Goal: Task Accomplishment & Management: Complete application form

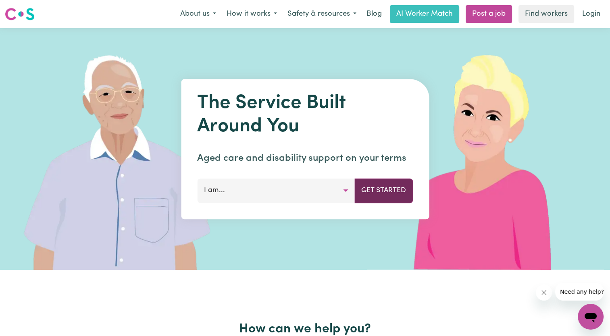
click at [372, 190] on button "Get Started" at bounding box center [383, 191] width 58 height 24
click at [343, 191] on button "I am..." at bounding box center [276, 191] width 158 height 24
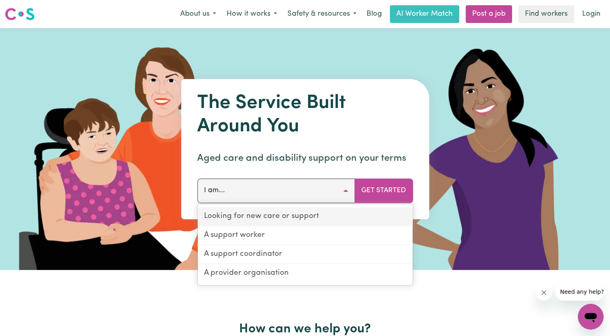
click at [281, 217] on link "Looking for new care or support" at bounding box center [305, 217] width 215 height 19
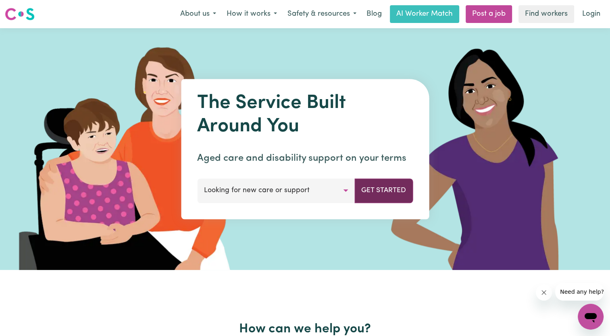
click at [379, 191] on button "Get Started" at bounding box center [383, 191] width 58 height 24
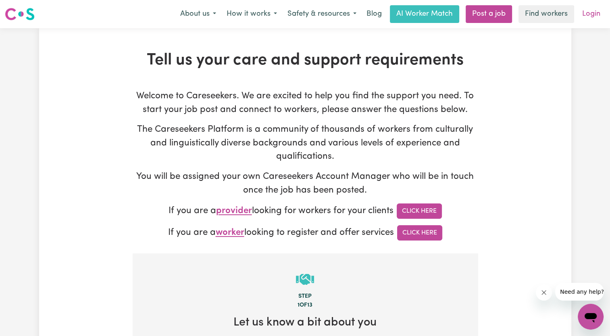
click at [591, 12] on link "Login" at bounding box center [591, 14] width 28 height 18
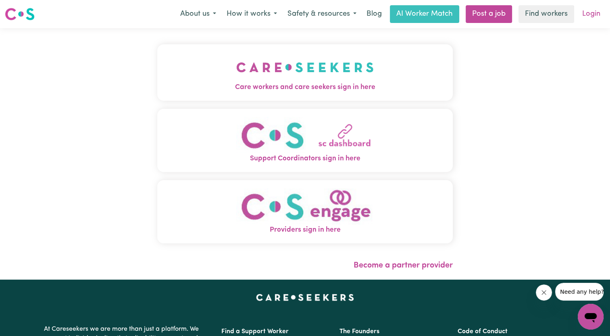
click at [589, 10] on link "Login" at bounding box center [591, 14] width 28 height 18
click at [339, 68] on img "Care workers and care seekers sign in here" at bounding box center [304, 67] width 137 height 30
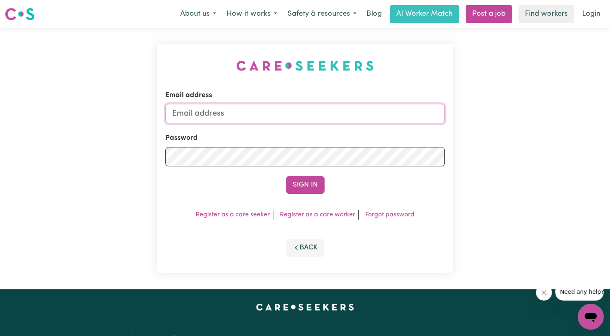
click at [264, 107] on input "Email address" at bounding box center [304, 113] width 279 height 19
type input "[EMAIL_ADDRESS][DOMAIN_NAME]"
click at [286, 176] on button "Sign In" at bounding box center [305, 185] width 39 height 18
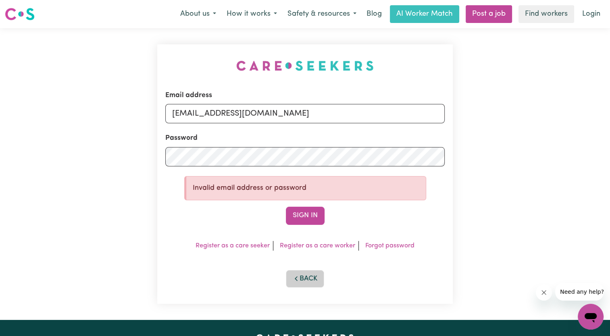
click at [307, 280] on button "Back" at bounding box center [305, 279] width 39 height 18
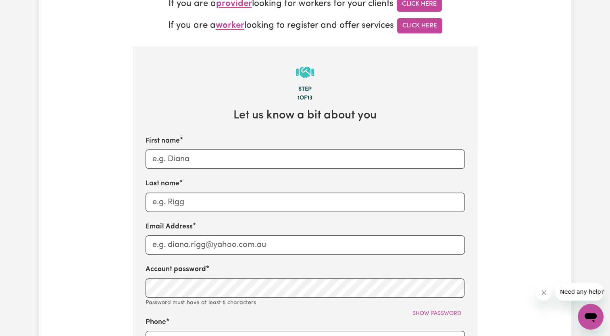
scroll to position [206, 0]
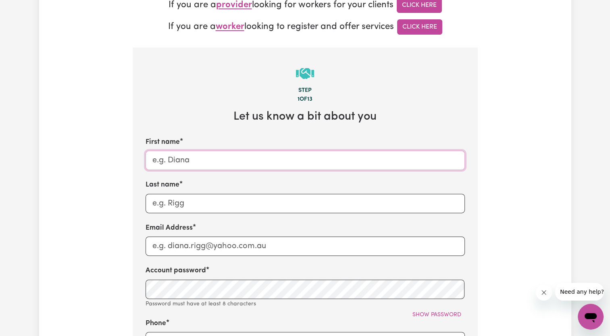
click at [188, 161] on input "First name" at bounding box center [305, 160] width 319 height 19
type input "[PERSON_NAME]"
drag, startPoint x: 183, startPoint y: 203, endPoint x: 134, endPoint y: 202, distance: 49.6
click at [134, 202] on section "Step 1 of 13 Let us know a bit about you First name [PERSON_NAME] Last name [PE…" at bounding box center [305, 339] width 345 height 583
type input "[PERSON_NAME]"
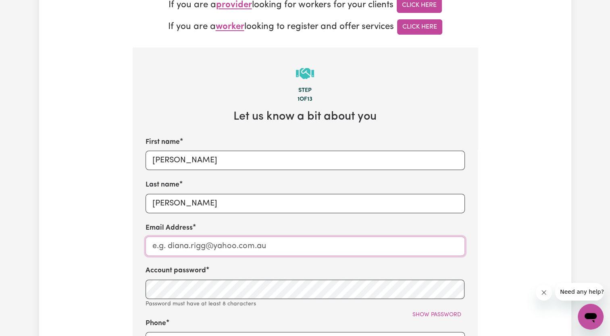
type input "[EMAIL_ADDRESS][DOMAIN_NAME]"
type input "0353398222"
type input "Canadian"
type input "[PERSON_NAME]"
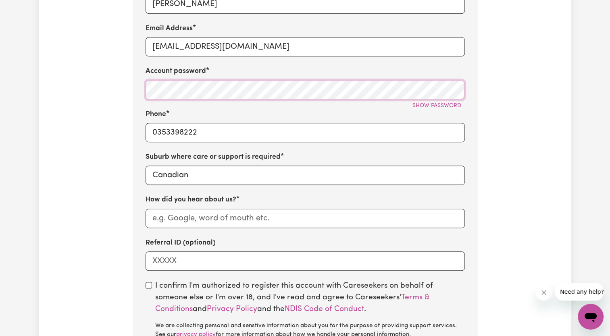
scroll to position [407, 0]
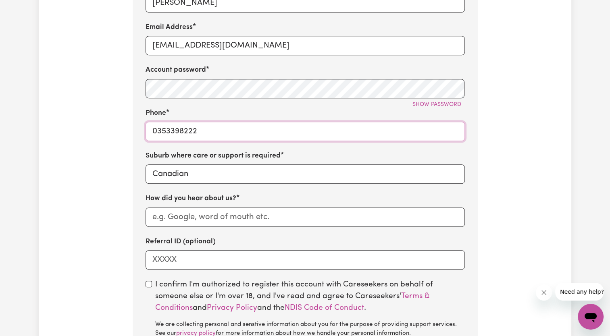
click at [192, 127] on input "0353398222" at bounding box center [305, 131] width 319 height 19
drag, startPoint x: 200, startPoint y: 131, endPoint x: 133, endPoint y: 140, distance: 68.3
drag, startPoint x: 133, startPoint y: 140, endPoint x: 144, endPoint y: 126, distance: 17.5
click at [144, 126] on section "Step 1 of 13 Let us know a bit about you First name [PERSON_NAME] Last name [PE…" at bounding box center [305, 134] width 345 height 574
type input "0418582312"
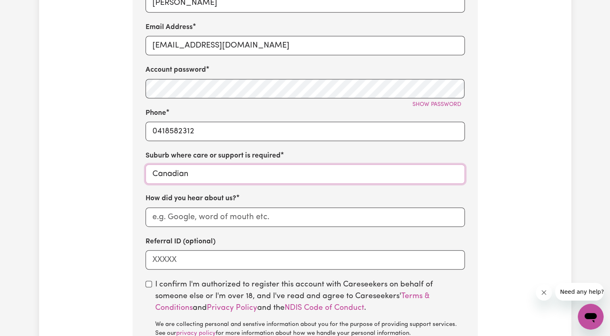
type input "Canadian, [GEOGRAPHIC_DATA], 3350"
click at [158, 171] on input "Canadian" at bounding box center [305, 173] width 319 height 19
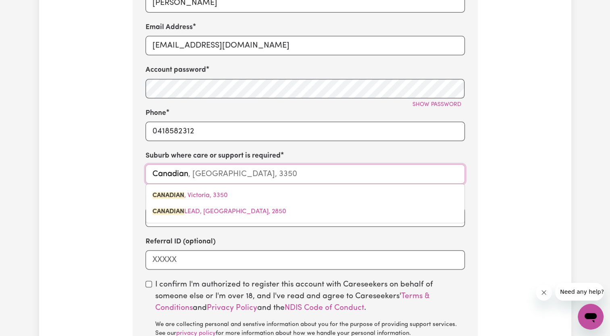
drag, startPoint x: 189, startPoint y: 178, endPoint x: 147, endPoint y: 181, distance: 42.0
click at [147, 181] on input "Canadian" at bounding box center [305, 173] width 319 height 19
type input "S"
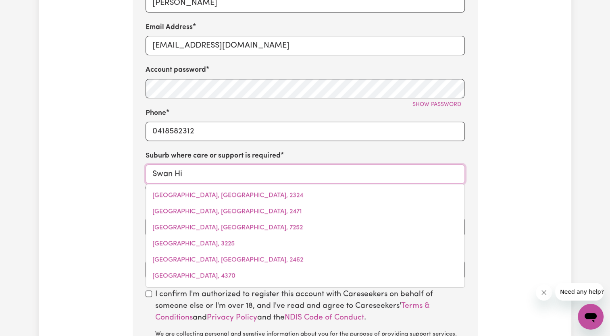
type input "Swan Hil"
type input "Swan [PERSON_NAME][GEOGRAPHIC_DATA], 3585"
type input "Swan Hill"
type input "[GEOGRAPHIC_DATA][PERSON_NAME][GEOGRAPHIC_DATA], 3585"
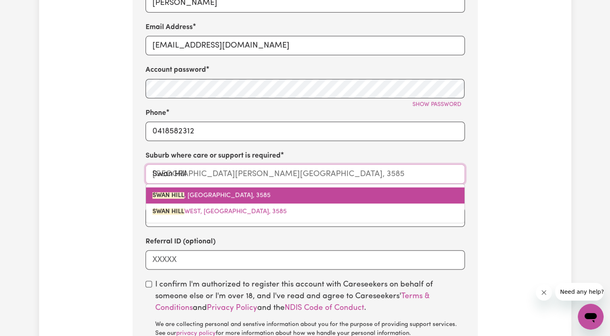
click at [172, 193] on mark "SWAN HILL" at bounding box center [168, 195] width 32 height 6
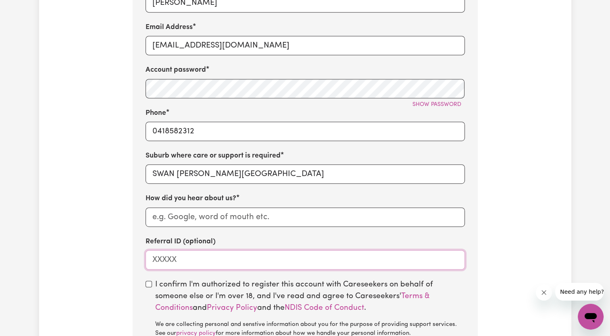
drag, startPoint x: 185, startPoint y: 262, endPoint x: 149, endPoint y: 264, distance: 36.7
click at [149, 264] on input "Referral ID (optional)" at bounding box center [305, 259] width 319 height 19
click at [150, 286] on input "checkbox" at bounding box center [149, 284] width 6 height 6
checkbox input "true"
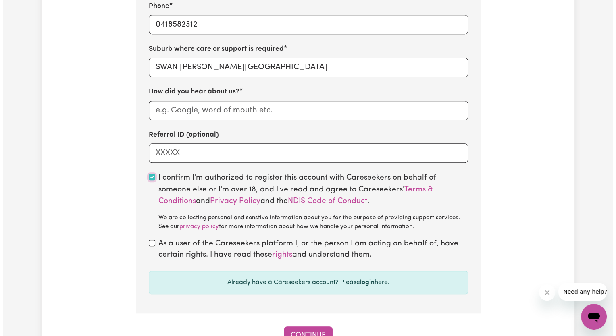
scroll to position [520, 0]
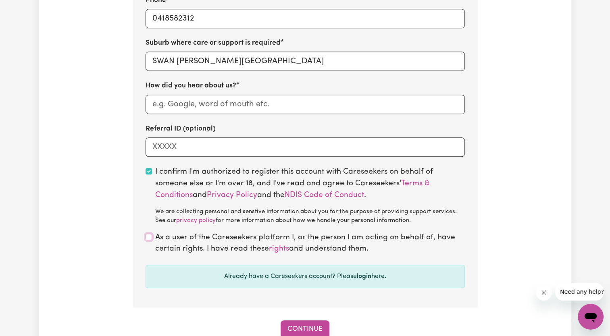
click at [149, 239] on input "checkbox" at bounding box center [149, 237] width 6 height 6
checkbox input "true"
click at [310, 327] on button "Continue" at bounding box center [305, 329] width 49 height 18
click at [256, 105] on input "How did you hear about us?" at bounding box center [305, 104] width 319 height 19
type input "word of mouth"
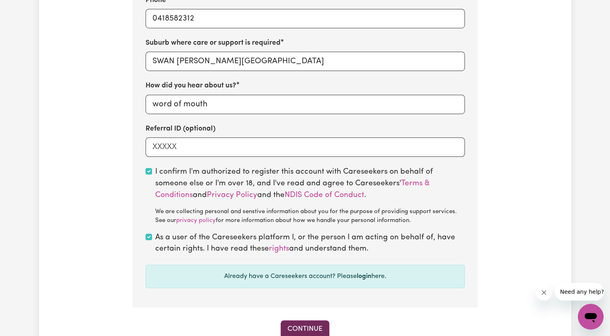
click at [320, 327] on button "Continue" at bounding box center [305, 329] width 49 height 18
click at [320, 327] on div "Continue" at bounding box center [305, 329] width 345 height 18
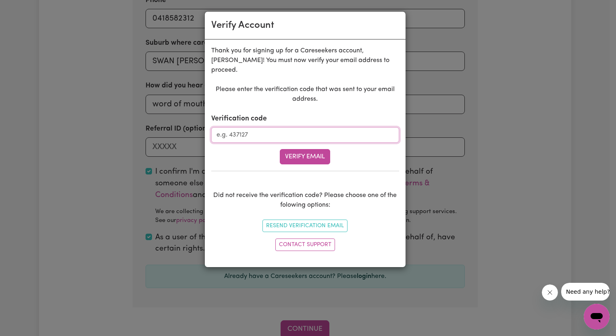
click at [279, 127] on input "Verification code" at bounding box center [305, 134] width 188 height 15
type input "756772"
click at [304, 149] on button "Verify Email" at bounding box center [305, 156] width 50 height 15
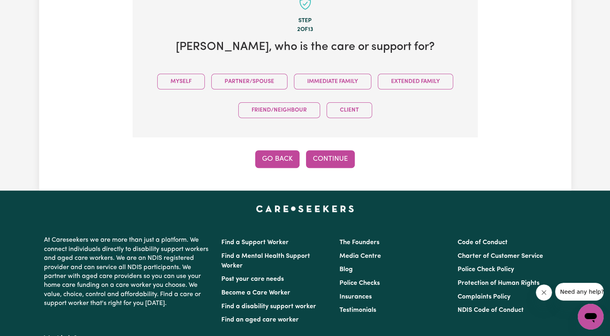
scroll to position [254, 0]
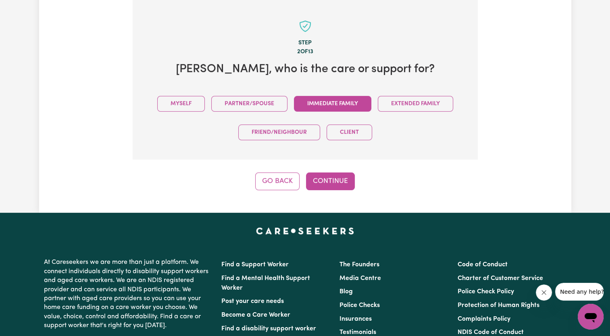
click at [323, 102] on button "Immediate Family" at bounding box center [332, 104] width 77 height 16
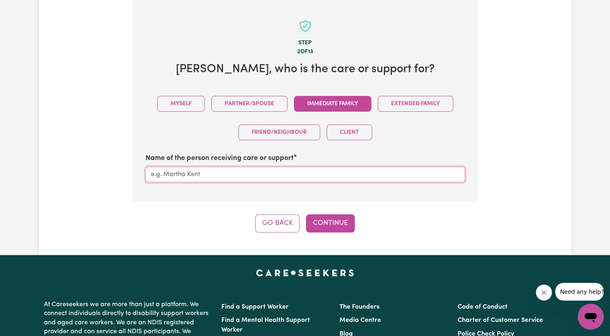
click at [196, 171] on input "Name of the person receiving care or support" at bounding box center [305, 174] width 319 height 15
type input "[PERSON_NAME]"
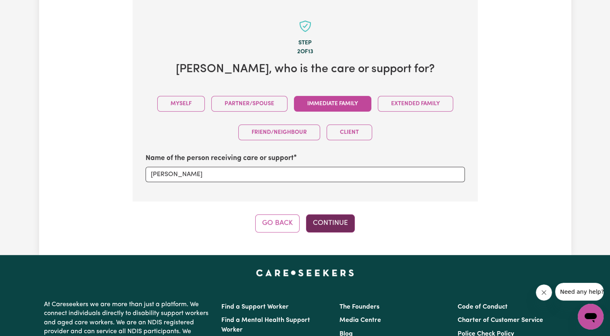
click at [328, 220] on button "Continue" at bounding box center [330, 223] width 49 height 18
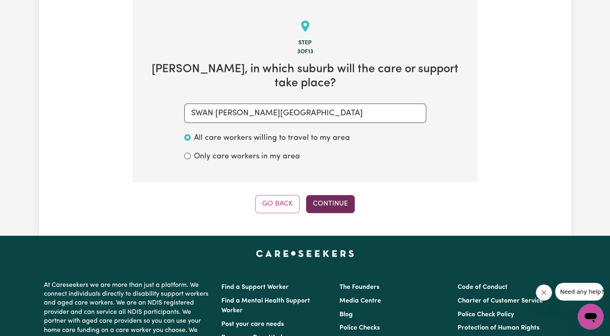
click at [334, 195] on button "Continue" at bounding box center [330, 204] width 49 height 18
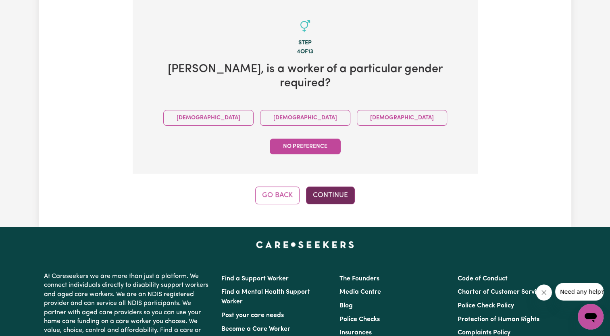
click at [335, 187] on button "Continue" at bounding box center [330, 196] width 49 height 18
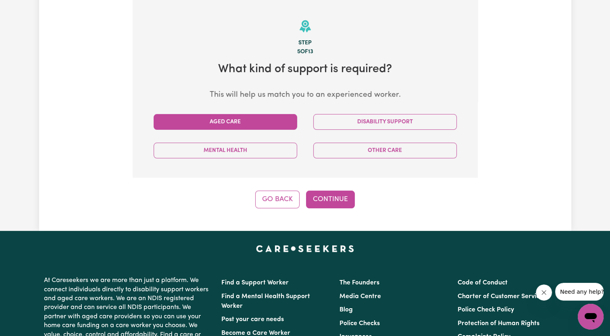
click at [267, 120] on button "Aged Care" at bounding box center [226, 122] width 144 height 16
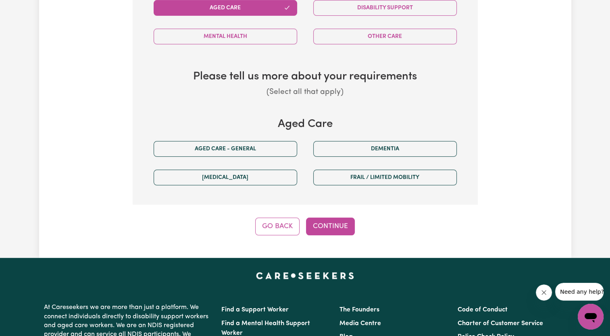
scroll to position [368, 0]
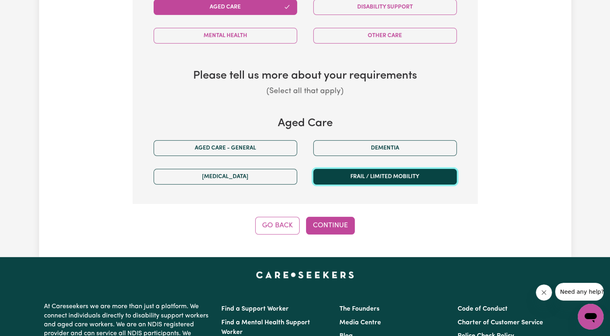
click at [358, 173] on button "Frail / limited mobility" at bounding box center [385, 177] width 144 height 16
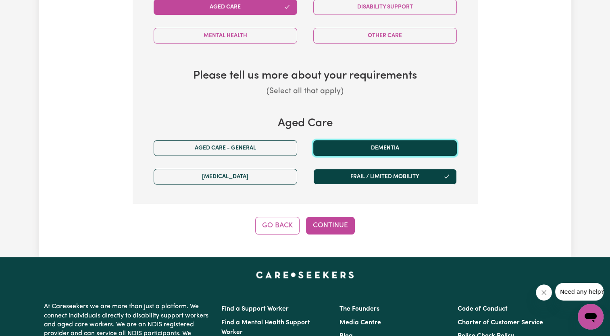
click at [361, 144] on button "Dementia" at bounding box center [385, 148] width 144 height 16
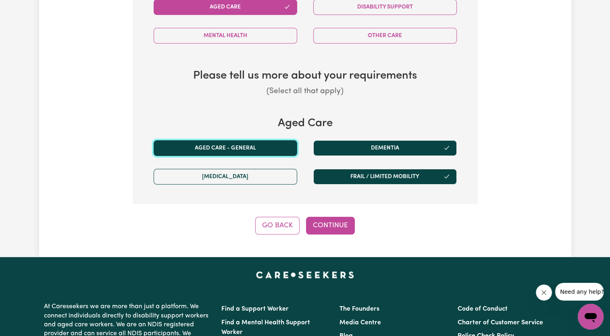
click at [267, 147] on button "Aged care - General" at bounding box center [226, 148] width 144 height 16
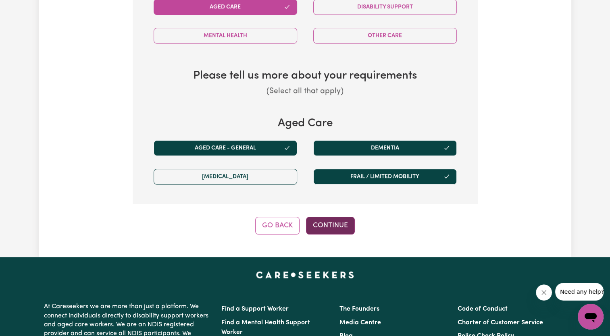
click at [337, 223] on button "Continue" at bounding box center [330, 226] width 49 height 18
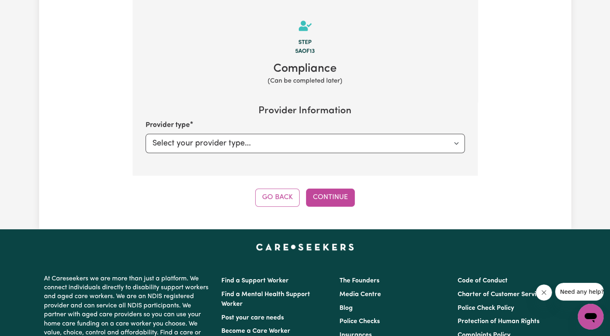
scroll to position [254, 0]
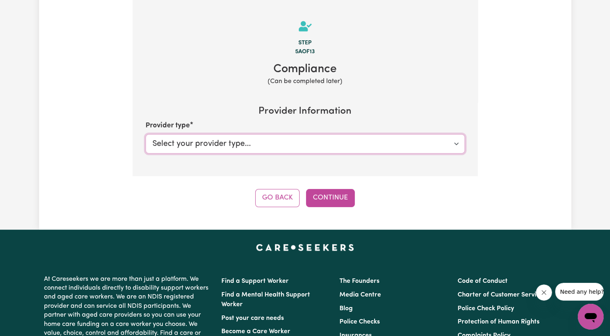
click at [380, 144] on select "Select your provider type... Privately Aged Care / Home Care Package" at bounding box center [305, 143] width 319 height 19
select select "AGED_HOME_CARE"
click at [146, 134] on select "Select your provider type... Privately Aged Care / Home Care Package" at bounding box center [305, 143] width 319 height 19
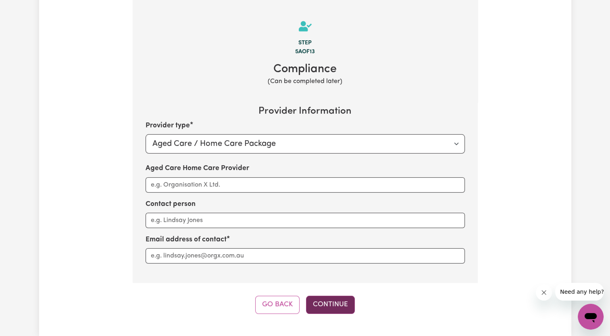
click at [336, 302] on button "Continue" at bounding box center [330, 305] width 49 height 18
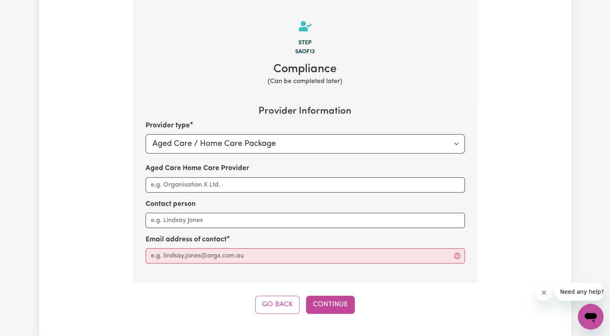
click at [287, 263] on section "Step 5a of 13 Compliance (Can be completed later) Provider Information Provider…" at bounding box center [305, 141] width 345 height 283
click at [264, 253] on input "Aged Care Home Care Provider" at bounding box center [305, 255] width 319 height 15
click at [317, 95] on section "Step 5a of 13 Compliance (Can be completed later) Provider Information Provider…" at bounding box center [305, 141] width 345 height 283
click at [224, 256] on input "Aged Care Home Care Provider" at bounding box center [305, 255] width 319 height 15
type input "[EMAIL_ADDRESS][DOMAIN_NAME]"
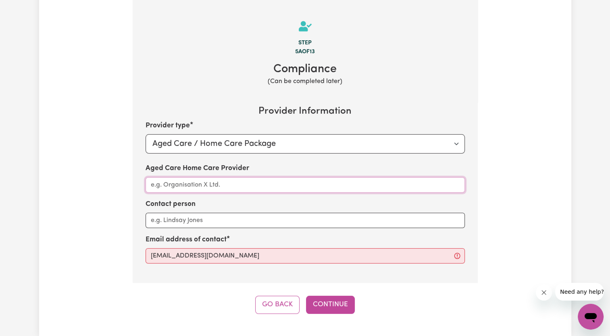
type input "[EMAIL_ADDRESS][DOMAIN_NAME]"
click at [331, 302] on button "Continue" at bounding box center [330, 305] width 49 height 18
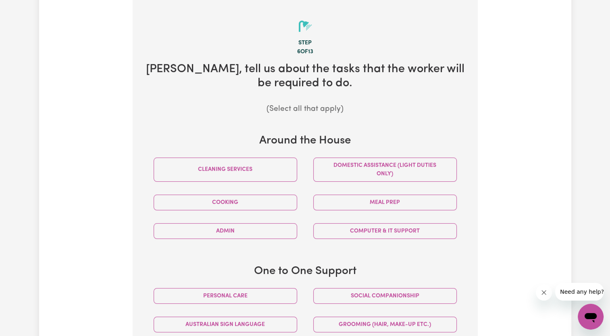
click at [331, 302] on button "Social companionship" at bounding box center [385, 296] width 144 height 16
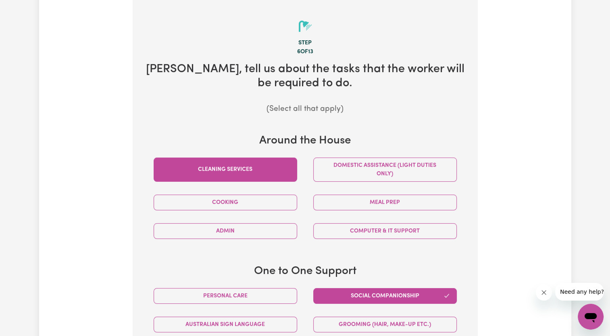
click at [238, 165] on button "Cleaning services" at bounding box center [226, 170] width 144 height 24
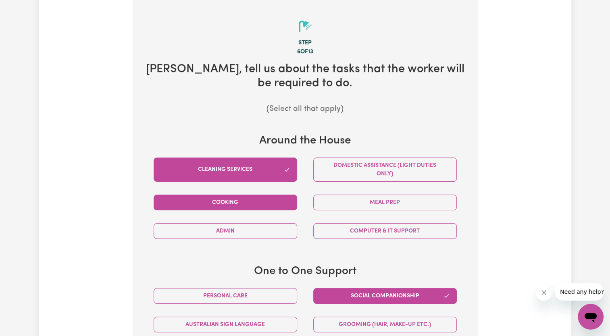
click at [237, 203] on button "Cooking" at bounding box center [226, 203] width 144 height 16
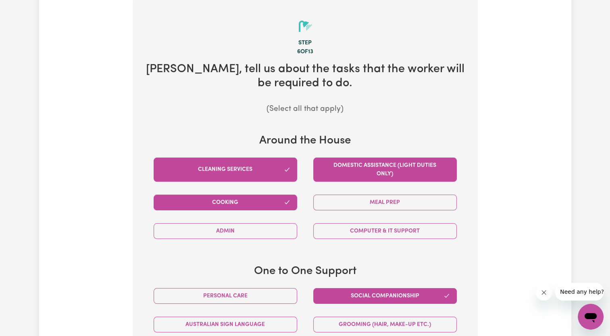
click at [364, 164] on button "Domestic assistance (light duties only)" at bounding box center [385, 170] width 144 height 24
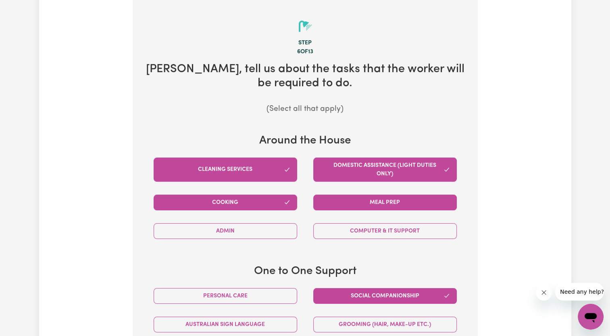
click at [378, 206] on button "Meal prep" at bounding box center [385, 203] width 144 height 16
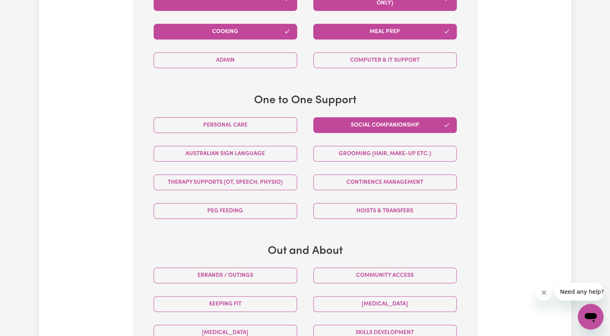
scroll to position [426, 0]
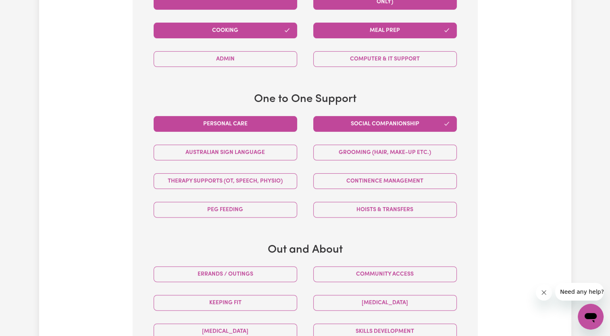
click at [256, 120] on button "Personal care" at bounding box center [226, 124] width 144 height 16
click at [368, 120] on button "Social companionship" at bounding box center [385, 124] width 144 height 16
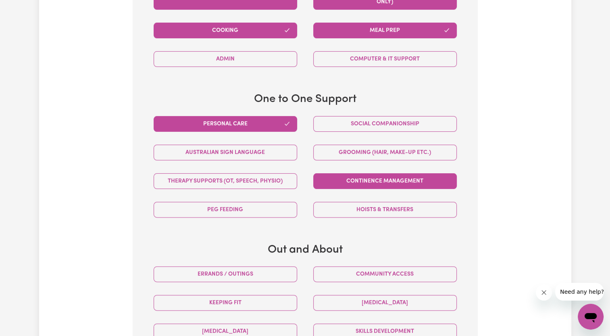
click at [350, 181] on button "Continence management" at bounding box center [385, 181] width 144 height 16
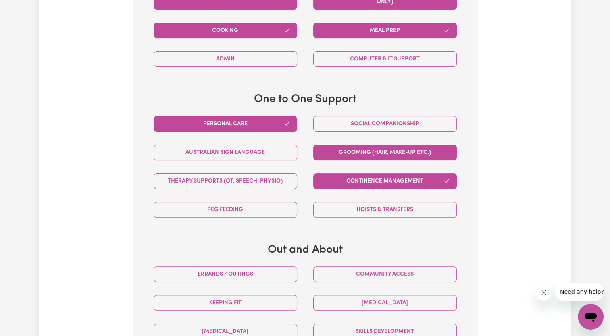
click at [360, 152] on button "Grooming (hair, make-up etc.)" at bounding box center [385, 153] width 144 height 16
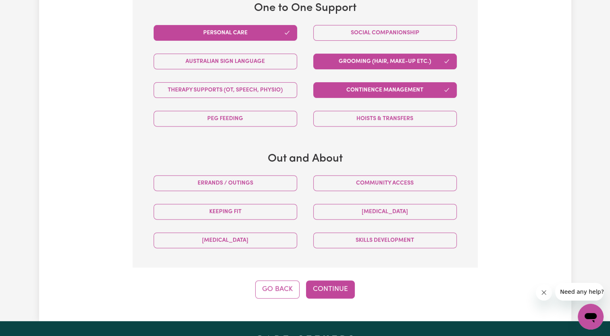
scroll to position [518, 0]
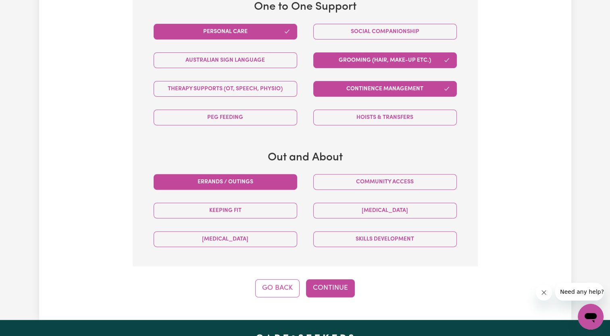
click at [256, 179] on button "Errands / Outings" at bounding box center [226, 182] width 144 height 16
click at [333, 283] on button "Continue" at bounding box center [330, 288] width 49 height 18
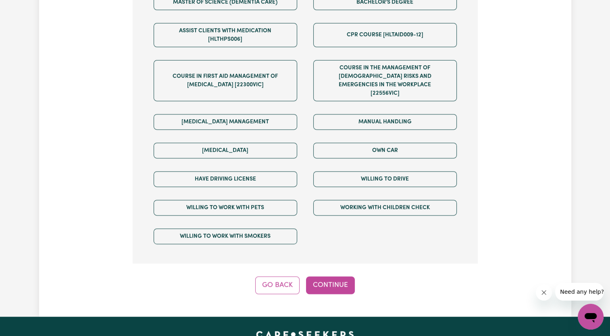
scroll to position [551, 0]
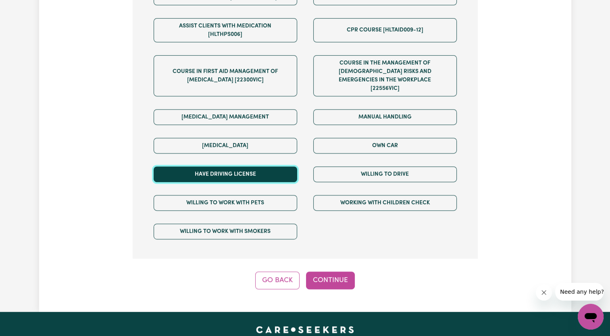
click at [279, 166] on button "Have driving license" at bounding box center [226, 174] width 144 height 16
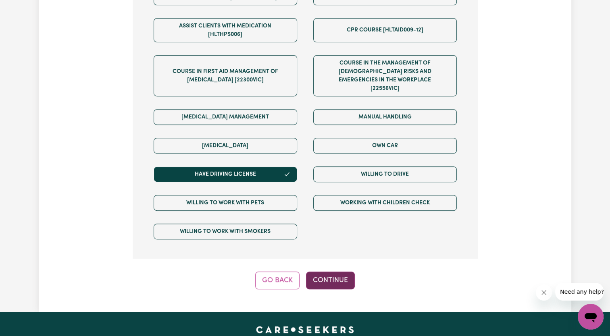
click at [337, 272] on button "Continue" at bounding box center [330, 281] width 49 height 18
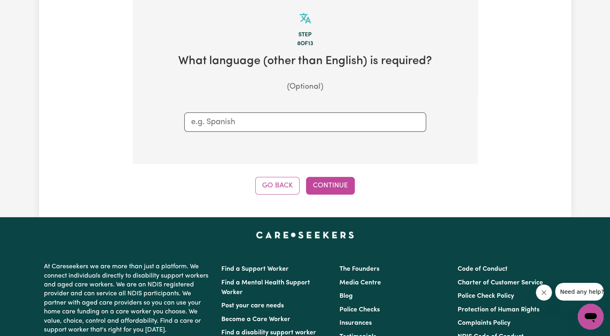
scroll to position [254, 0]
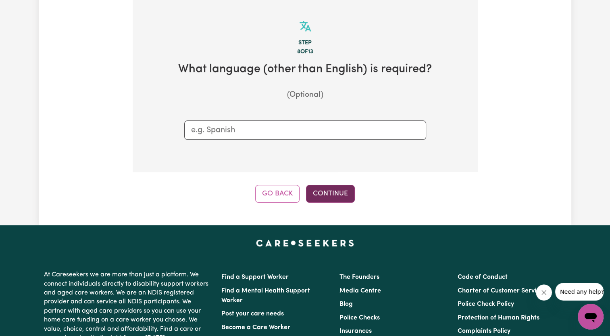
click at [335, 196] on button "Continue" at bounding box center [330, 194] width 49 height 18
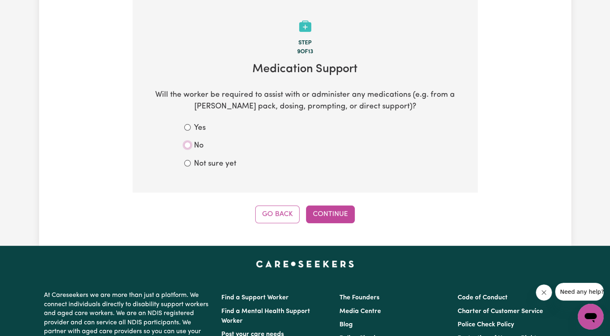
click at [185, 144] on input "No" at bounding box center [187, 145] width 6 height 6
radio input "true"
click at [326, 213] on button "Continue" at bounding box center [330, 215] width 49 height 18
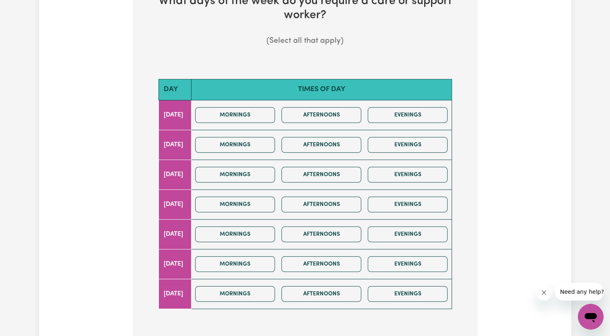
scroll to position [323, 0]
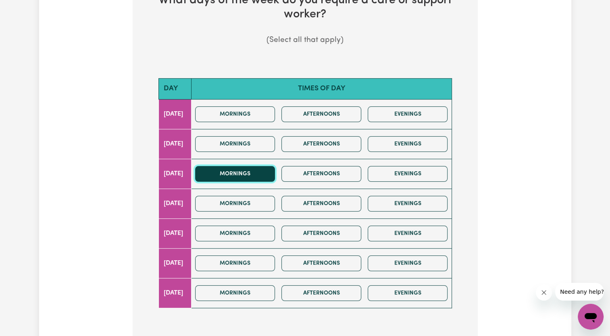
click at [248, 170] on button "Mornings" at bounding box center [235, 174] width 80 height 16
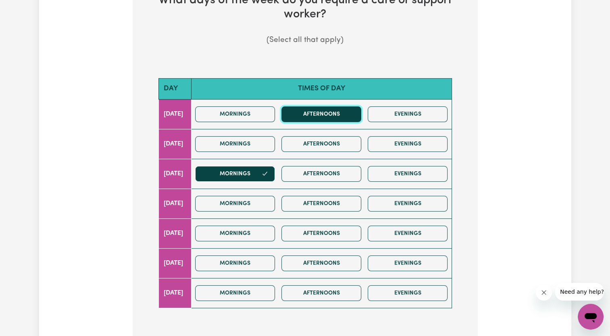
click at [340, 116] on button "Afternoons" at bounding box center [321, 114] width 80 height 16
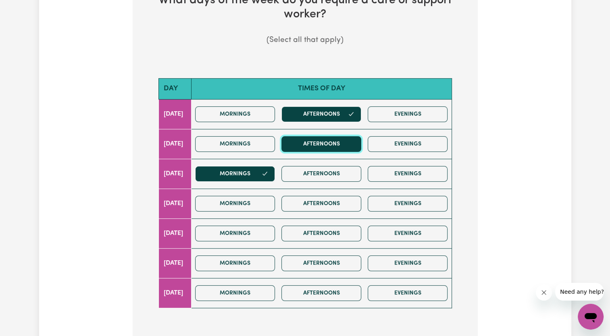
click at [336, 141] on button "Afternoons" at bounding box center [321, 144] width 80 height 16
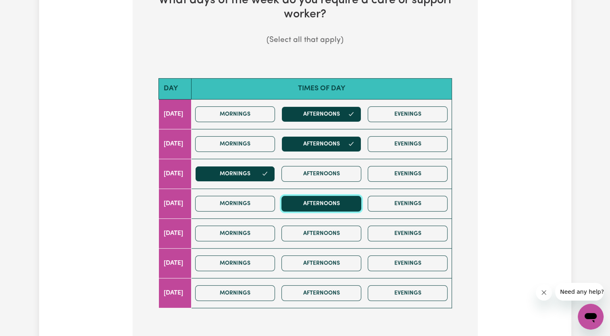
click at [337, 200] on button "Afternoons" at bounding box center [321, 204] width 80 height 16
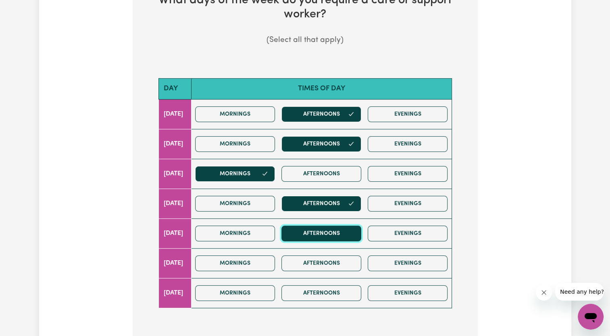
click at [335, 233] on button "Afternoons" at bounding box center [321, 234] width 80 height 16
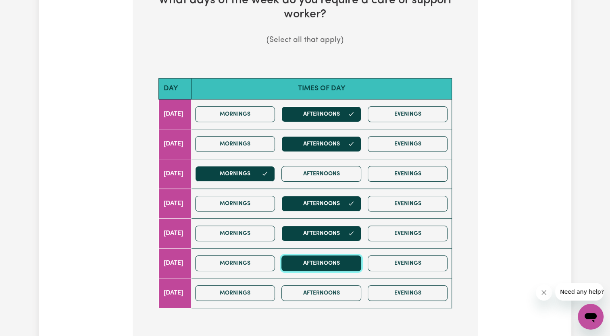
click at [333, 263] on button "Afternoons" at bounding box center [321, 264] width 80 height 16
click at [334, 259] on button "Afternoons" at bounding box center [321, 264] width 80 height 16
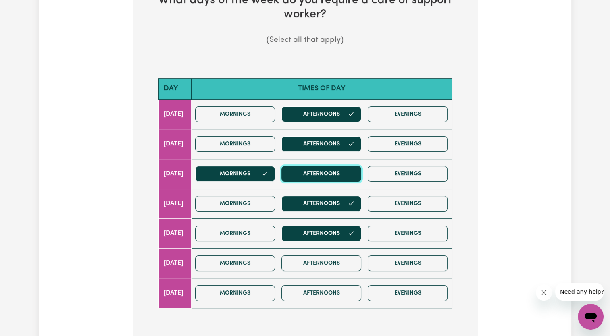
click at [360, 177] on button "Afternoons" at bounding box center [321, 174] width 80 height 16
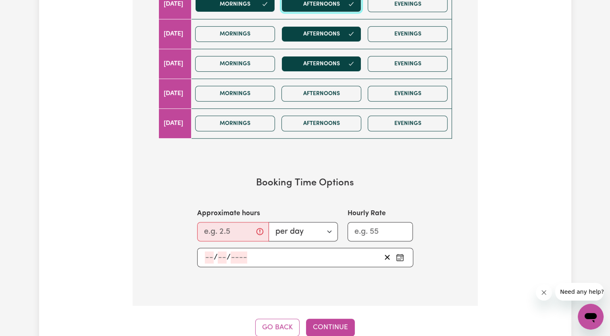
scroll to position [491, 0]
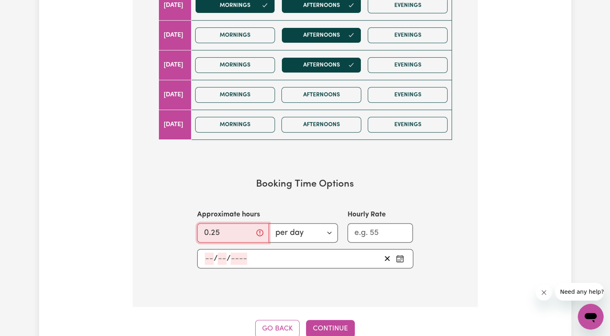
click at [248, 227] on input "0.25" at bounding box center [233, 232] width 72 height 19
click at [248, 227] on input "0.25" at bounding box center [230, 232] width 67 height 19
click at [255, 227] on input "1.25" at bounding box center [230, 232] width 67 height 19
click at [255, 227] on input "2.25" at bounding box center [230, 232] width 67 height 19
click at [255, 227] on input "3.25" at bounding box center [230, 232] width 67 height 19
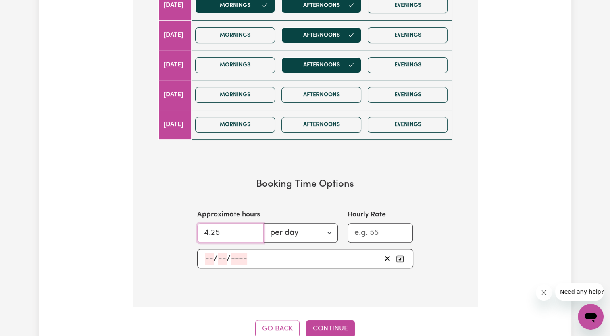
click at [255, 227] on input "4.25" at bounding box center [230, 232] width 67 height 19
click at [253, 234] on input "3.25" at bounding box center [230, 232] width 67 height 19
click at [253, 234] on input "2.25" at bounding box center [230, 232] width 67 height 19
type input "2"
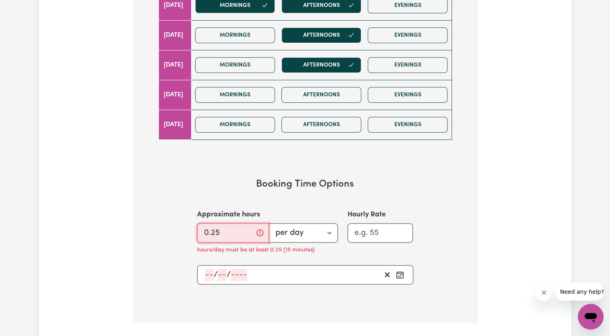
click at [248, 227] on input "0.25" at bounding box center [233, 232] width 72 height 19
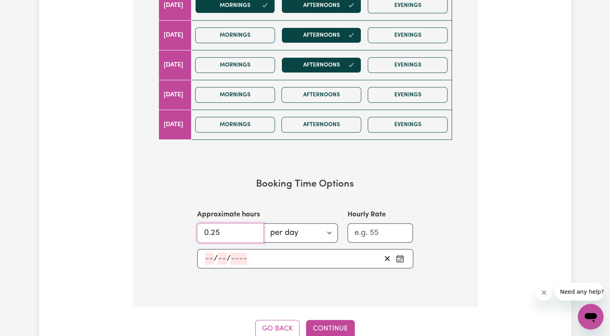
click at [248, 227] on input "0.25" at bounding box center [230, 232] width 67 height 19
type input "3"
click at [402, 227] on input "1" at bounding box center [381, 232] width 66 height 19
type input "2"
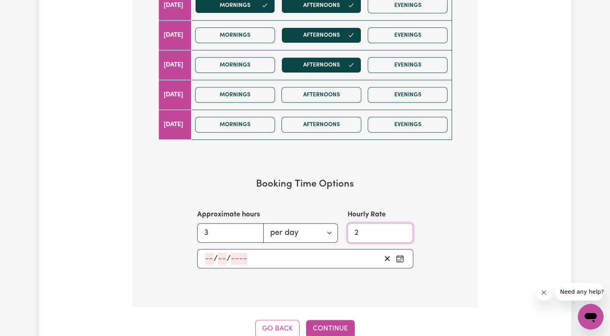
click at [402, 227] on input "2" at bounding box center [381, 232] width 66 height 19
type input "70"
click at [426, 262] on div "/ /" at bounding box center [305, 258] width 255 height 19
click at [341, 325] on button "Continue" at bounding box center [330, 329] width 49 height 18
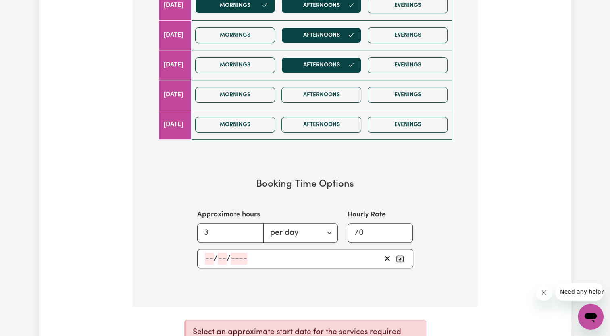
click at [402, 256] on icon "Pick an approximate start date" at bounding box center [400, 259] width 8 height 8
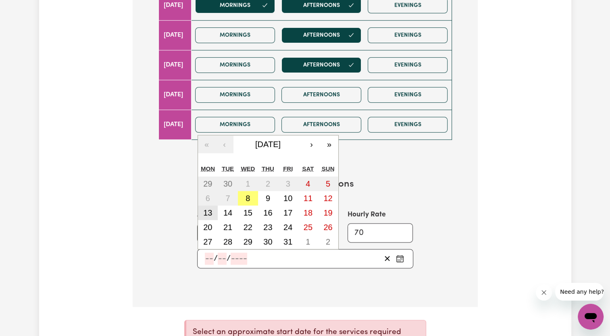
click at [210, 210] on abbr "13" at bounding box center [207, 212] width 9 height 9
type input "[DATE]"
type input "13"
type input "10"
type input "2025"
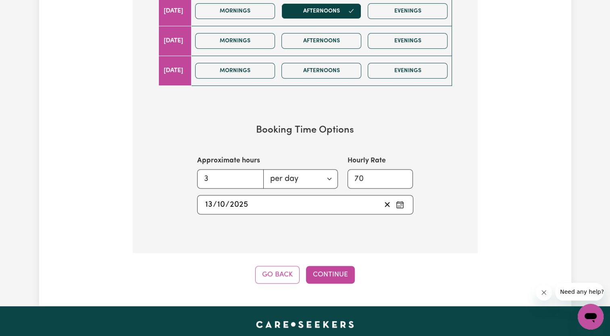
scroll to position [575, 0]
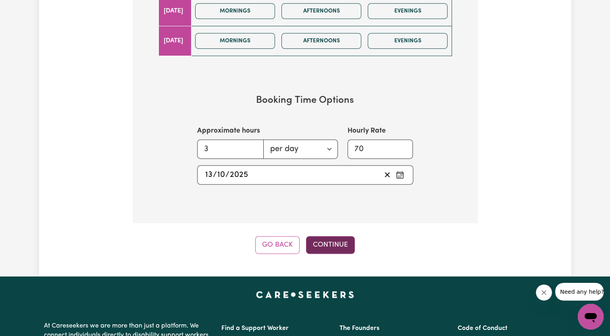
click at [329, 244] on button "Continue" at bounding box center [330, 245] width 49 height 18
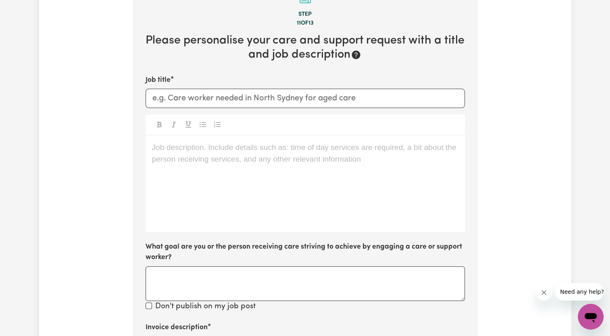
scroll to position [254, 0]
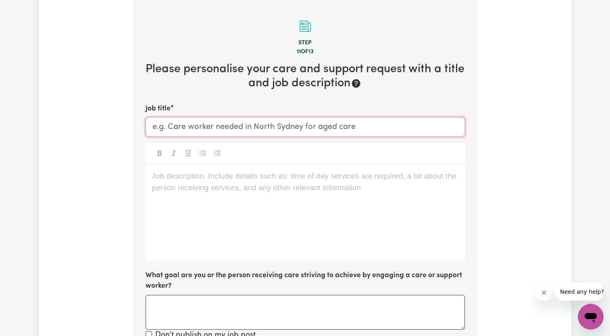
click at [239, 127] on input "Job title" at bounding box center [305, 126] width 319 height 19
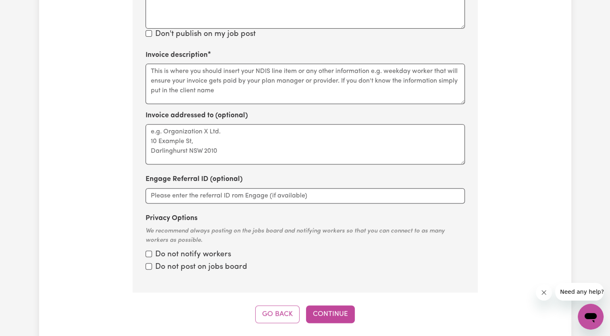
scroll to position [556, 0]
type input "Care worker Required in [GEOGRAPHIC_DATA]"
click at [147, 266] on input "Privacy Options" at bounding box center [149, 265] width 6 height 6
checkbox input "true"
click at [146, 252] on input "Privacy Options" at bounding box center [149, 253] width 6 height 6
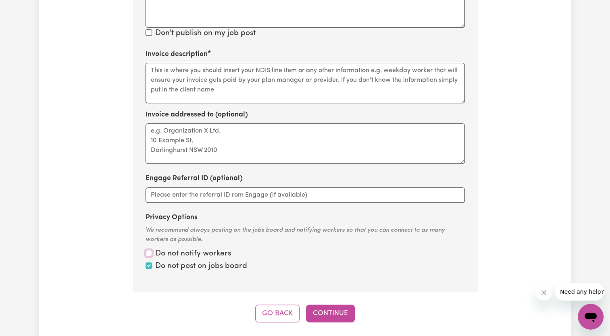
checkbox input "true"
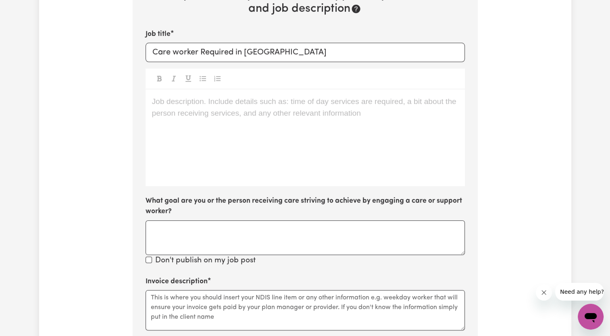
scroll to position [324, 0]
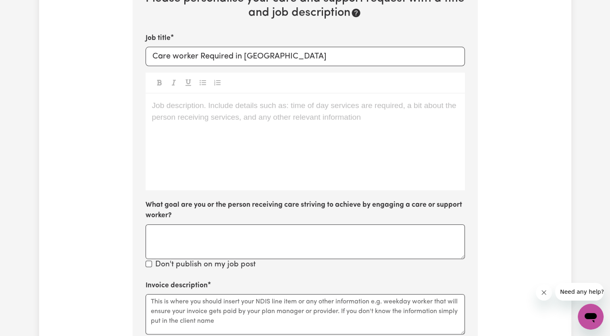
click at [203, 101] on p "Job description. Include details such as: time of day services are required, a …" at bounding box center [305, 106] width 306 height 12
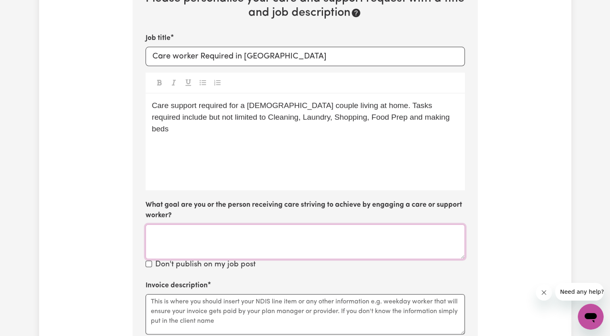
click at [244, 231] on textarea "What goal are you or the person receiving care striving to achieve by engaging …" at bounding box center [305, 242] width 319 height 35
type textarea "Support to remain in the family home for as long as possible"
click at [148, 264] on input "Don't publish on my job post" at bounding box center [149, 264] width 6 height 6
checkbox input "true"
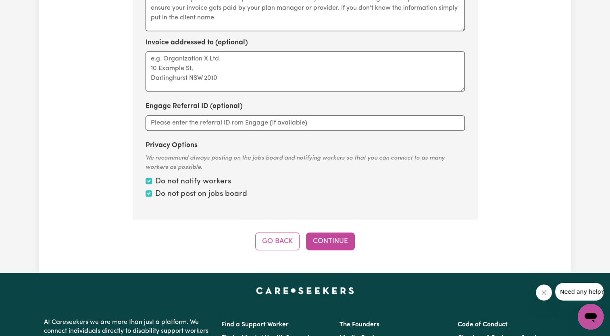
scroll to position [629, 0]
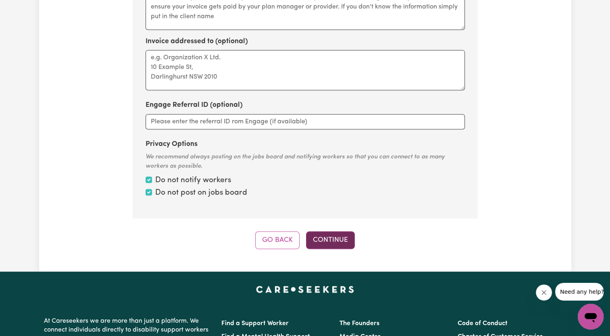
click at [334, 238] on button "Continue" at bounding box center [330, 240] width 49 height 18
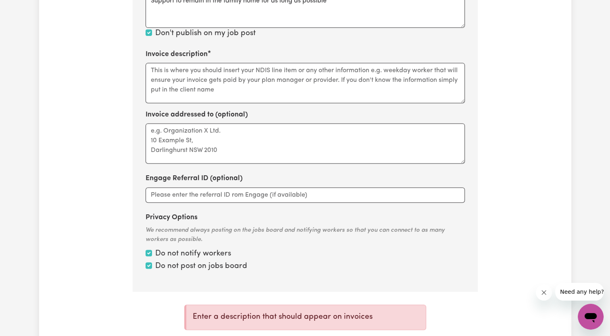
scroll to position [554, 0]
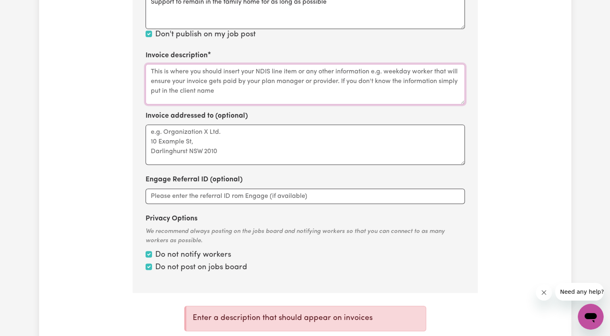
click at [211, 81] on textarea "Invoice description" at bounding box center [305, 84] width 319 height 40
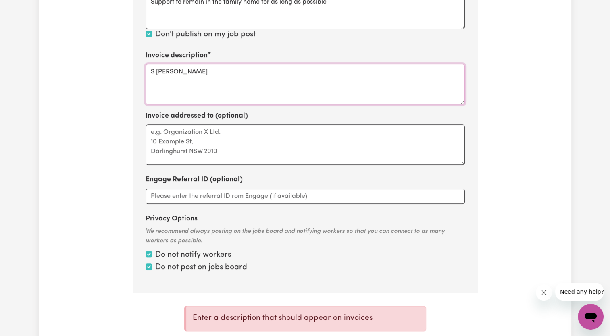
scroll to position [601, 0]
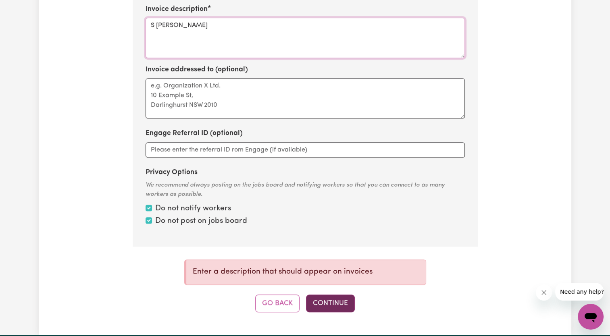
type textarea "S [PERSON_NAME]"
click at [333, 303] on button "Continue" at bounding box center [330, 304] width 49 height 18
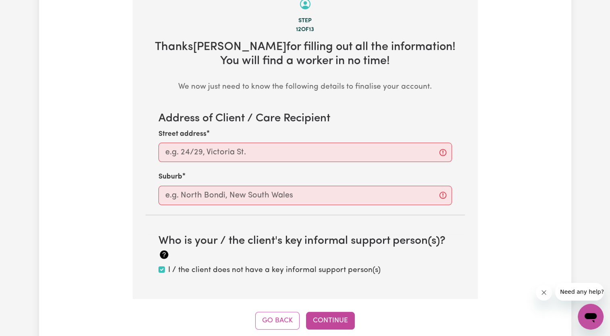
scroll to position [254, 0]
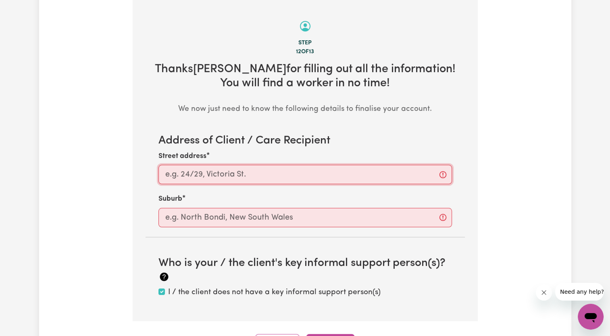
click at [200, 174] on input "Street address" at bounding box center [304, 174] width 293 height 19
click at [193, 219] on input "text" at bounding box center [304, 217] width 293 height 19
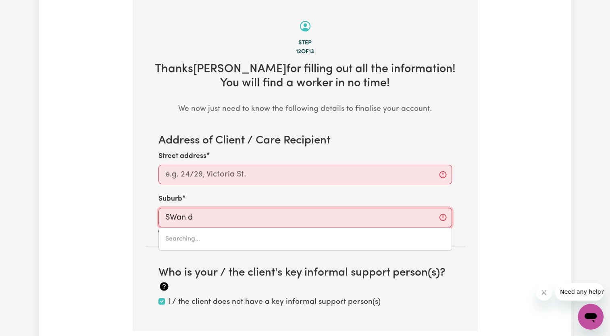
type input "SWan"
type input "[GEOGRAPHIC_DATA], [GEOGRAPHIC_DATA], 2324"
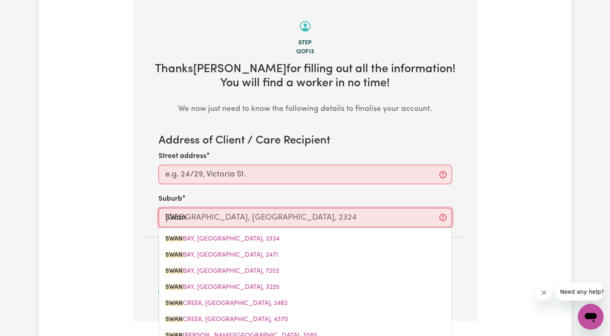
type input "SWa"
type input "[STREET_ADDRESS]"
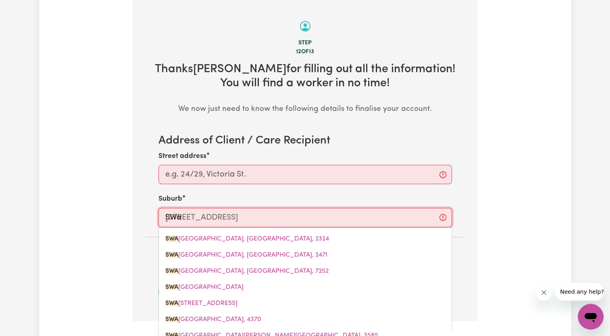
type input "SW"
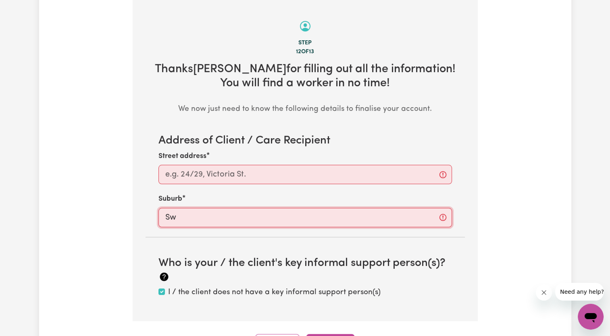
type input "Swa"
type input "[STREET_ADDRESS]"
type input "Swan"
type input "[GEOGRAPHIC_DATA], [GEOGRAPHIC_DATA], 2324"
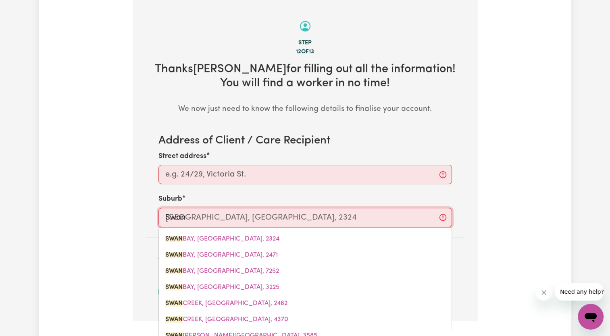
type input "Swan H"
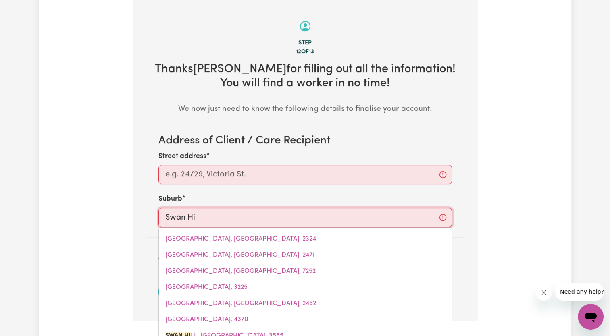
type input "Swan Hil"
type input "Swan [PERSON_NAME][GEOGRAPHIC_DATA], 3585"
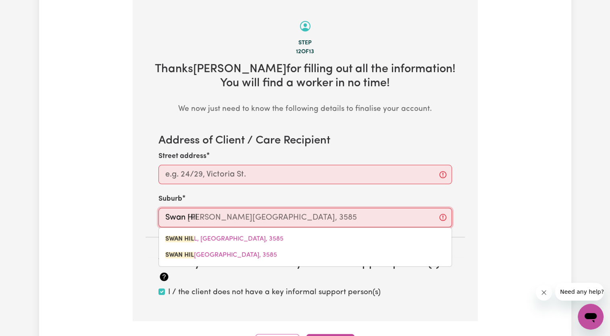
type input "Swan Hill"
type input "[GEOGRAPHIC_DATA][PERSON_NAME][GEOGRAPHIC_DATA], 3585"
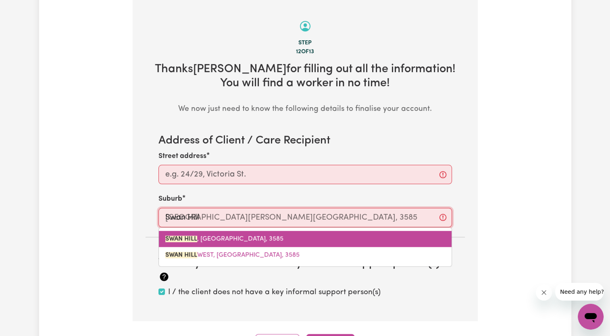
click at [192, 236] on mark "SWAN HILL" at bounding box center [181, 239] width 32 height 6
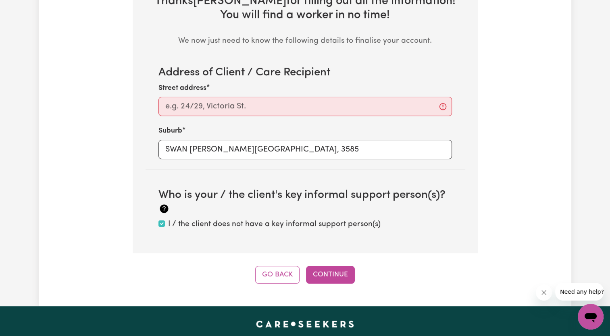
scroll to position [323, 0]
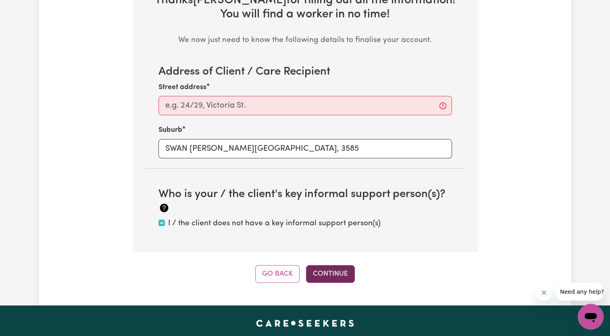
click at [329, 276] on button "Continue" at bounding box center [330, 274] width 49 height 18
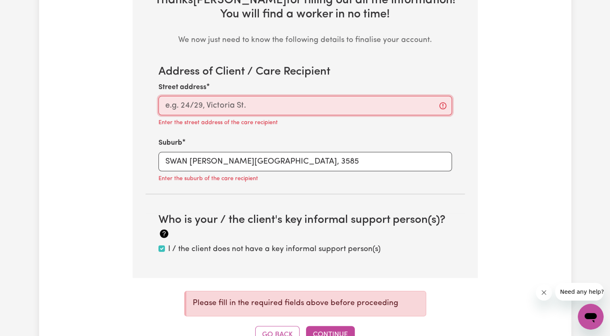
click at [191, 106] on input "Street address" at bounding box center [304, 105] width 293 height 19
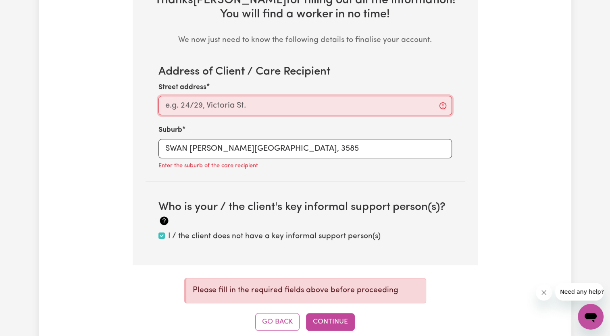
click at [191, 106] on input "Street address" at bounding box center [304, 105] width 293 height 19
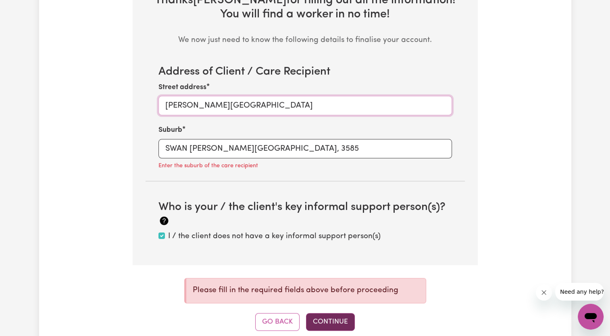
type input "[PERSON_NAME][GEOGRAPHIC_DATA]"
click at [322, 318] on button "Continue" at bounding box center [330, 322] width 49 height 18
type input "SWAN [PERSON_NAME][GEOGRAPHIC_DATA], 3585"
click at [261, 146] on input "SWAN [PERSON_NAME][GEOGRAPHIC_DATA], 3585" at bounding box center [304, 148] width 293 height 19
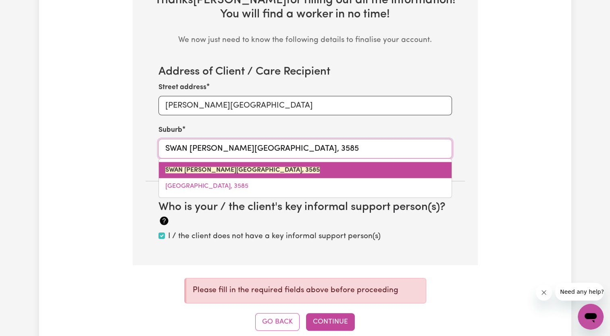
click at [221, 168] on mark "SWAN [PERSON_NAME][GEOGRAPHIC_DATA], 3585" at bounding box center [242, 170] width 154 height 6
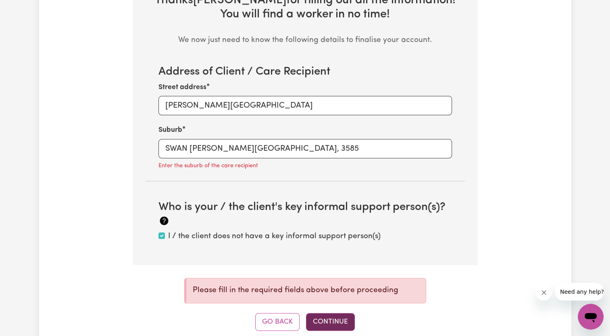
click at [334, 319] on button "Continue" at bounding box center [330, 322] width 49 height 18
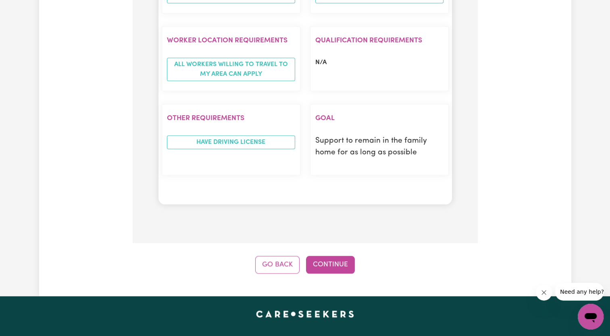
scroll to position [1026, 0]
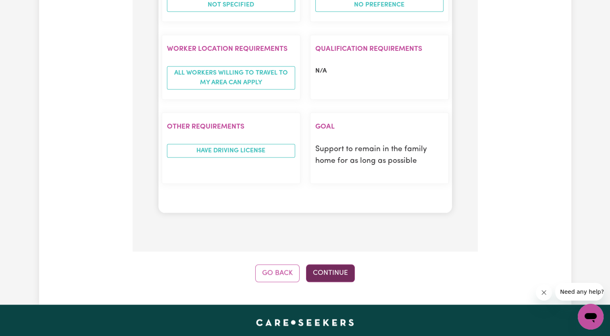
click at [337, 264] on button "Continue" at bounding box center [330, 273] width 49 height 18
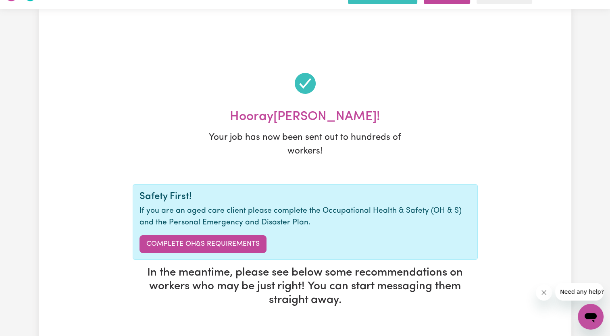
scroll to position [0, 0]
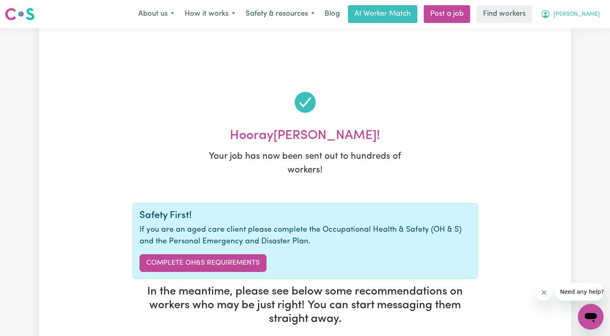
click at [589, 12] on span "[PERSON_NAME]" at bounding box center [577, 14] width 46 height 9
click at [567, 31] on link "My Dashboard" at bounding box center [573, 31] width 64 height 15
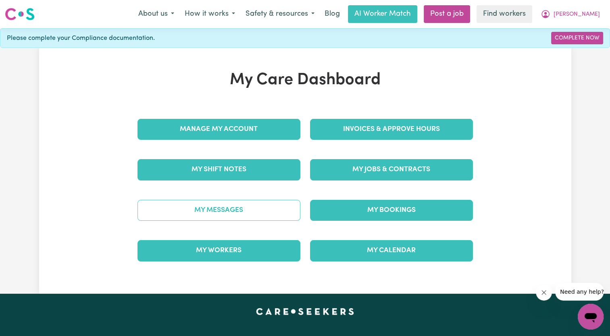
click at [239, 206] on link "My Messages" at bounding box center [218, 210] width 163 height 21
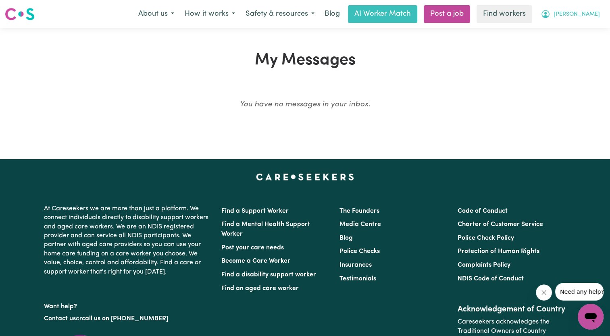
click at [550, 14] on icon "My Account" at bounding box center [546, 14] width 10 height 10
click at [522, 15] on link "Find workers" at bounding box center [505, 14] width 56 height 18
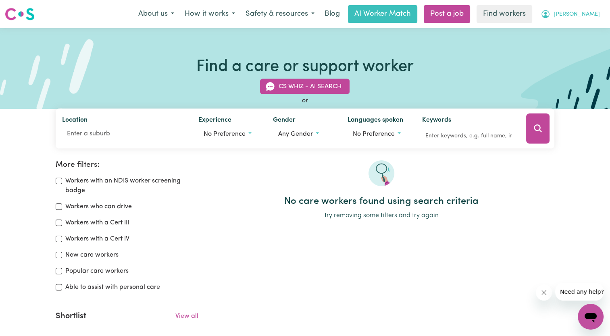
click at [587, 12] on span "[PERSON_NAME]" at bounding box center [577, 14] width 46 height 9
click at [571, 30] on link "My Dashboard" at bounding box center [573, 31] width 64 height 15
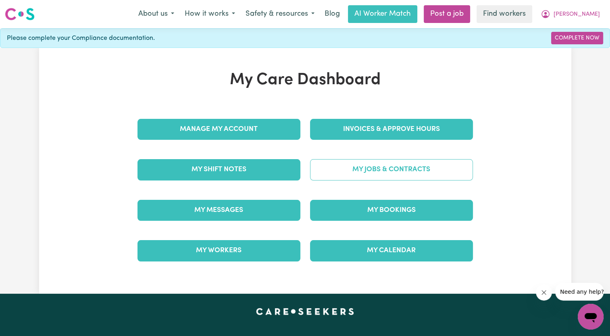
click at [392, 170] on link "My Jobs & Contracts" at bounding box center [391, 169] width 163 height 21
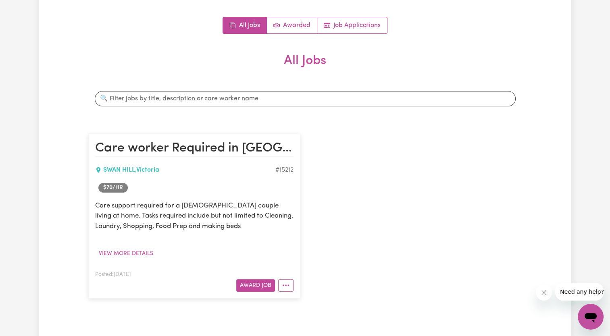
scroll to position [74, 0]
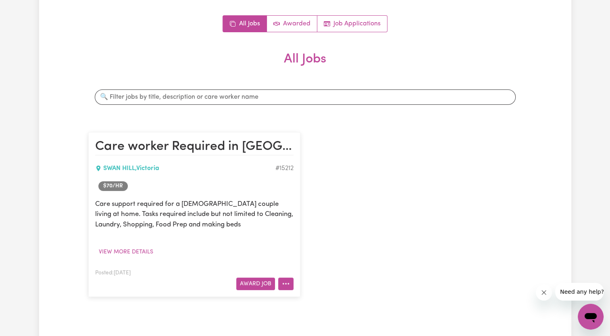
click at [287, 285] on icon "More options" at bounding box center [286, 284] width 8 height 8
click at [300, 262] on link "Delete Job" at bounding box center [311, 265] width 64 height 16
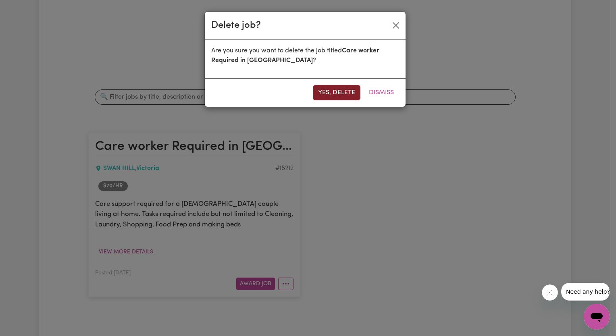
click at [335, 94] on button "Yes, delete" at bounding box center [337, 92] width 48 height 15
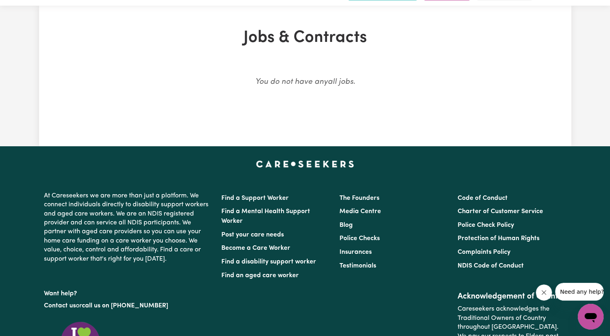
scroll to position [0, 0]
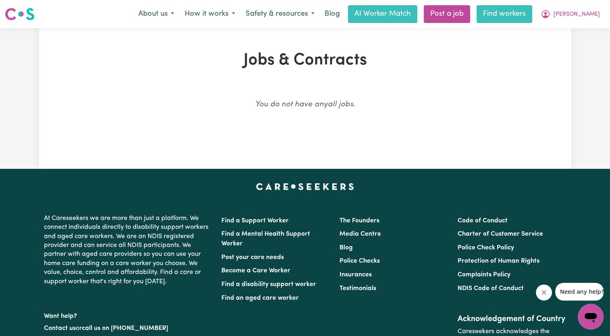
click at [532, 15] on link "Find workers" at bounding box center [505, 14] width 56 height 18
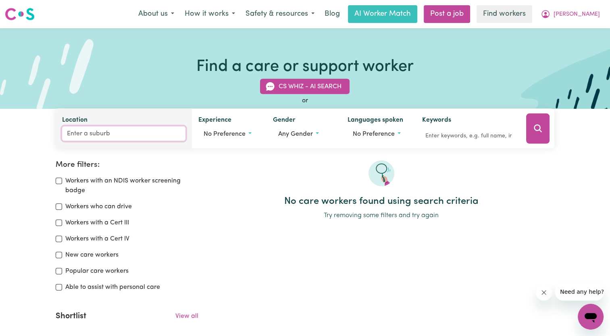
click at [129, 136] on input "Location" at bounding box center [123, 134] width 123 height 15
type input "Swa"
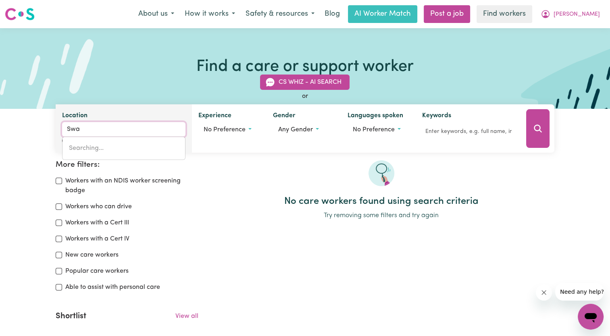
type input "[STREET_ADDRESS]"
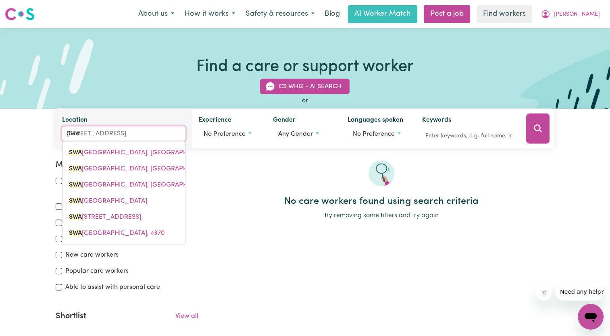
type input "Swan"
type input "[GEOGRAPHIC_DATA], [GEOGRAPHIC_DATA], 2324"
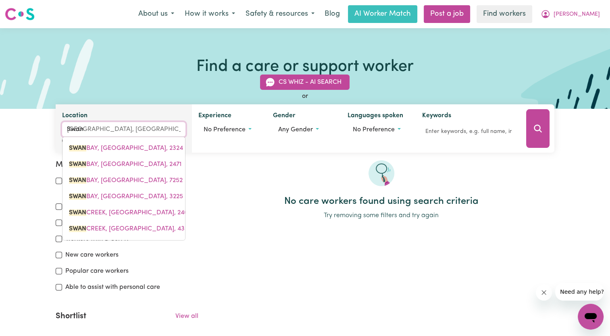
type input "Swan H"
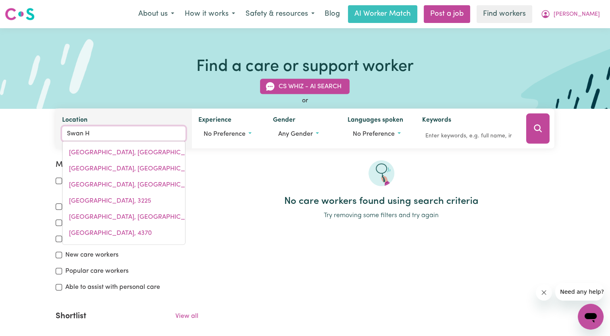
type input "[GEOGRAPHIC_DATA][PERSON_NAME][GEOGRAPHIC_DATA], 3585"
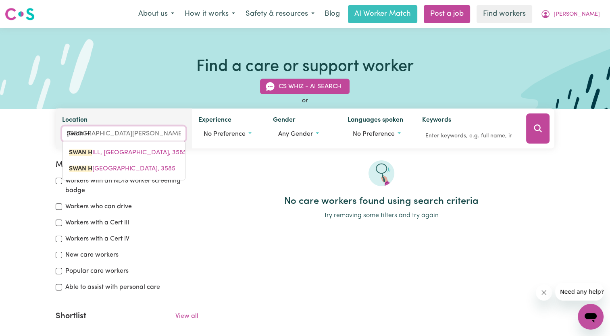
type input "Swan Hi"
type input "Swan [PERSON_NAME][GEOGRAPHIC_DATA], 3585"
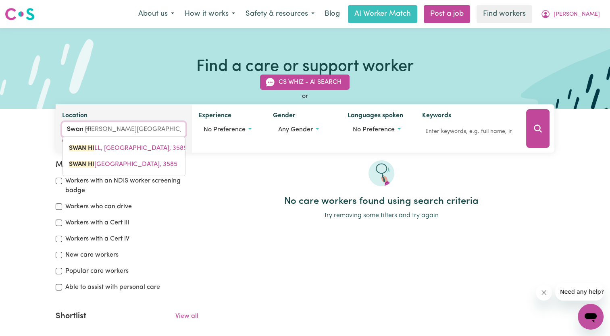
type input "Swan Hil"
type input "Swan [PERSON_NAME][GEOGRAPHIC_DATA], 3585"
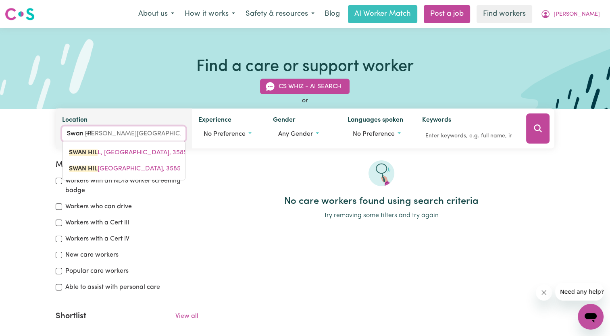
type input "Swan Hill"
type input "[GEOGRAPHIC_DATA][PERSON_NAME][GEOGRAPHIC_DATA], 3585"
click at [118, 135] on input "Swan Hill" at bounding box center [123, 134] width 123 height 15
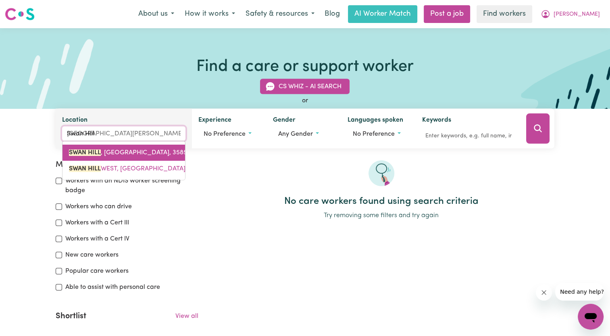
click at [107, 153] on span "SWAN [PERSON_NAME][GEOGRAPHIC_DATA], 3585" at bounding box center [128, 153] width 118 height 6
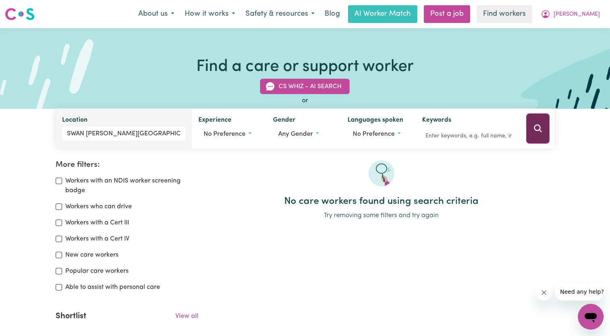
click at [534, 127] on icon "Search" at bounding box center [538, 129] width 10 height 10
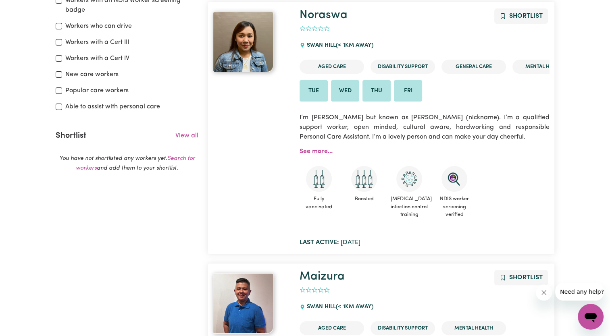
scroll to position [174, 0]
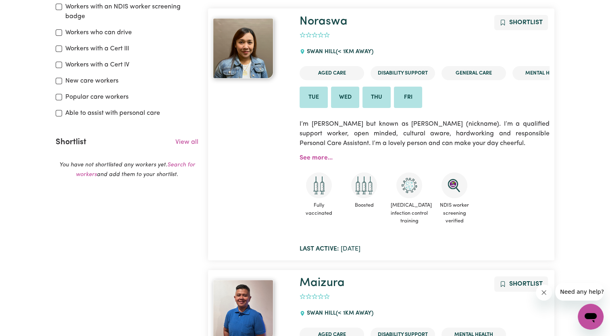
click at [364, 150] on p "I’m [PERSON_NAME] but known as [PERSON_NAME] (nickname). I’m a qualified suppor…" at bounding box center [425, 133] width 250 height 39
click at [316, 155] on link "See more..." at bounding box center [316, 158] width 33 height 6
